Goal: Find specific page/section: Find specific page/section

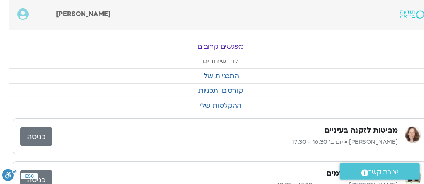
click at [229, 64] on link "לוח שידורים" at bounding box center [221, 61] width 424 height 14
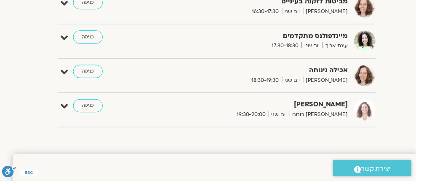
scroll to position [304, -8]
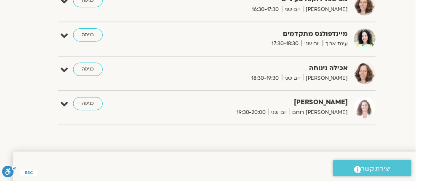
click at [91, 70] on link "כניסה" at bounding box center [90, 70] width 30 height 13
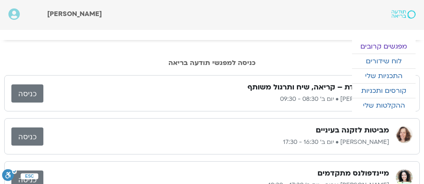
scroll to position [0, -8]
